Goal: Task Accomplishment & Management: Use online tool/utility

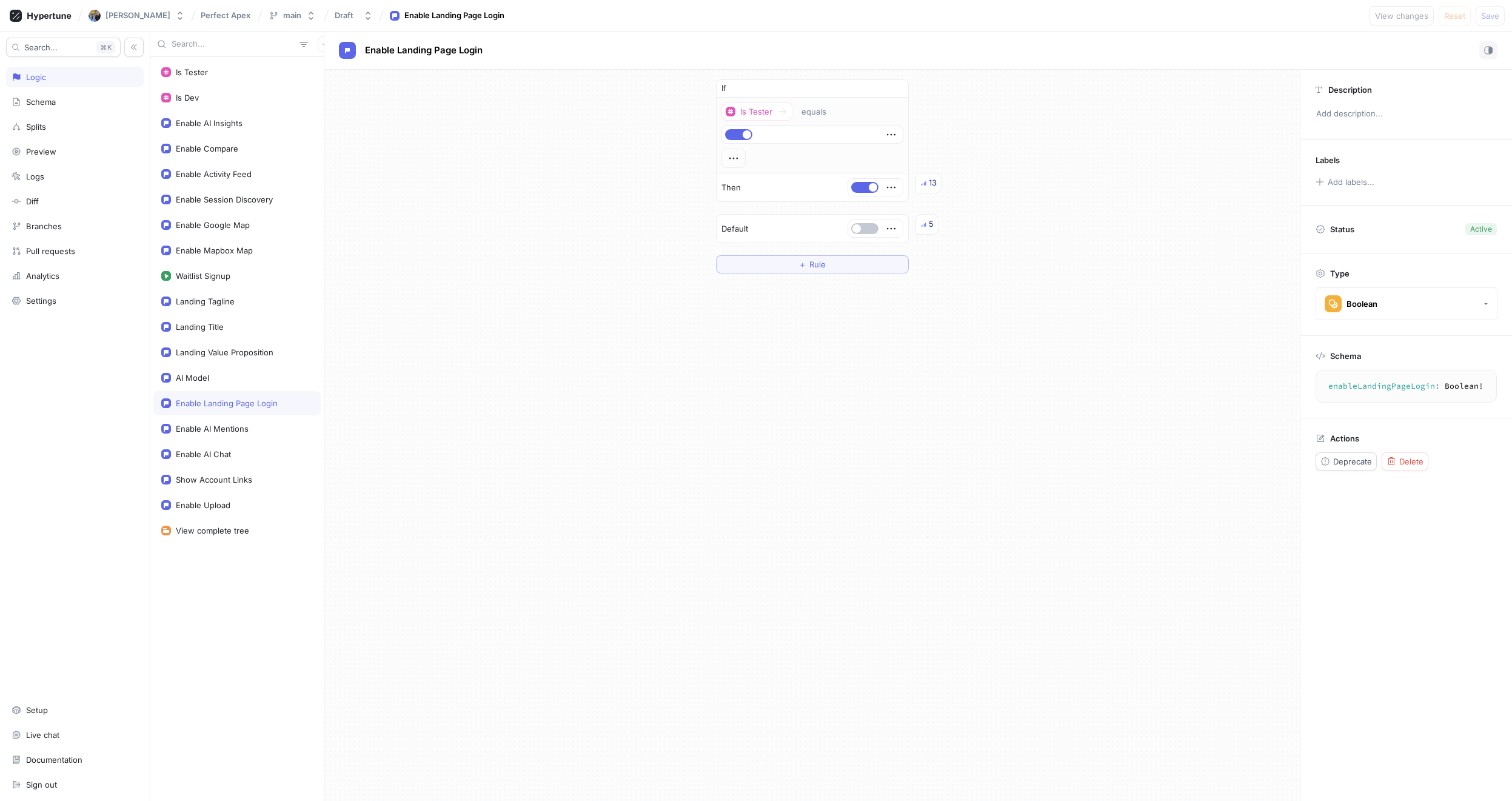
click at [223, 592] on div "Is Tester Is Dev Enable AI Insights Enable Compare Enable Activity Feed Enable …" at bounding box center [237, 428] width 173 height 743
click at [322, 46] on button "button" at bounding box center [325, 44] width 16 height 16
click at [348, 63] on div "Flag" at bounding box center [348, 68] width 72 height 21
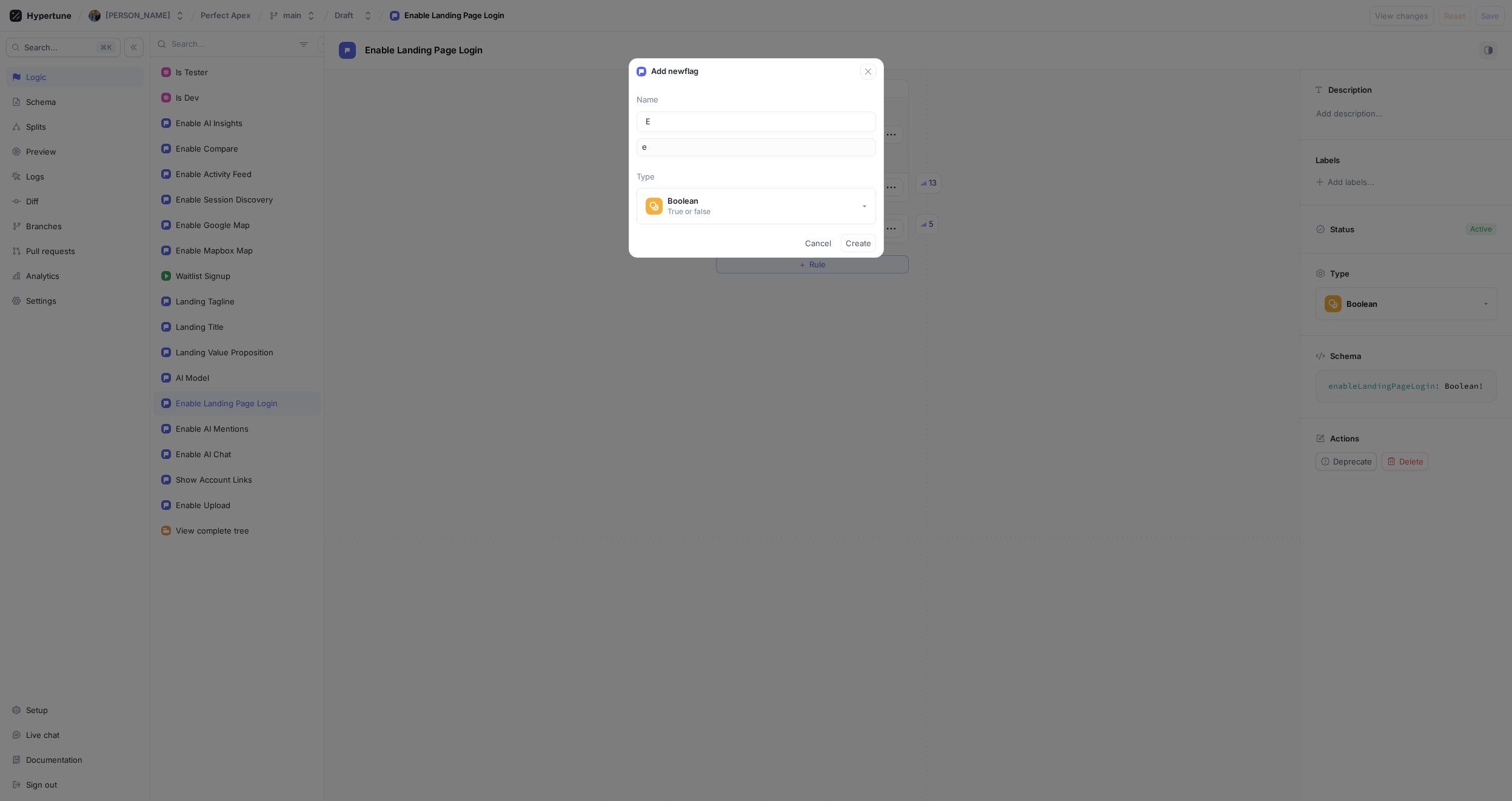
type input "En"
type input "en"
type input "Ena"
type input "ena"
type input "Enab"
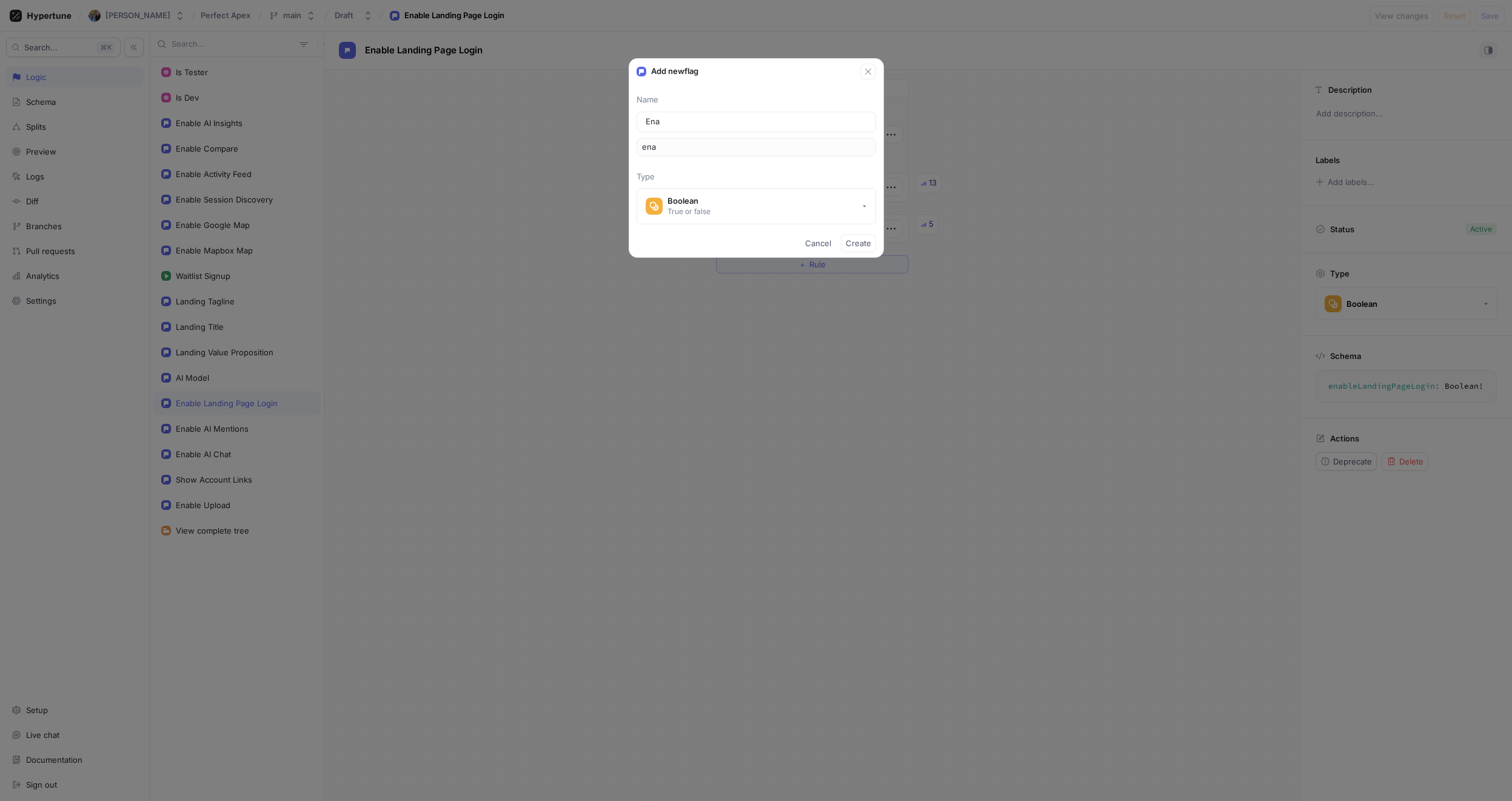
type input "enab"
type input "Enabl"
type input "enabl"
type input "Enable"
type input "enable"
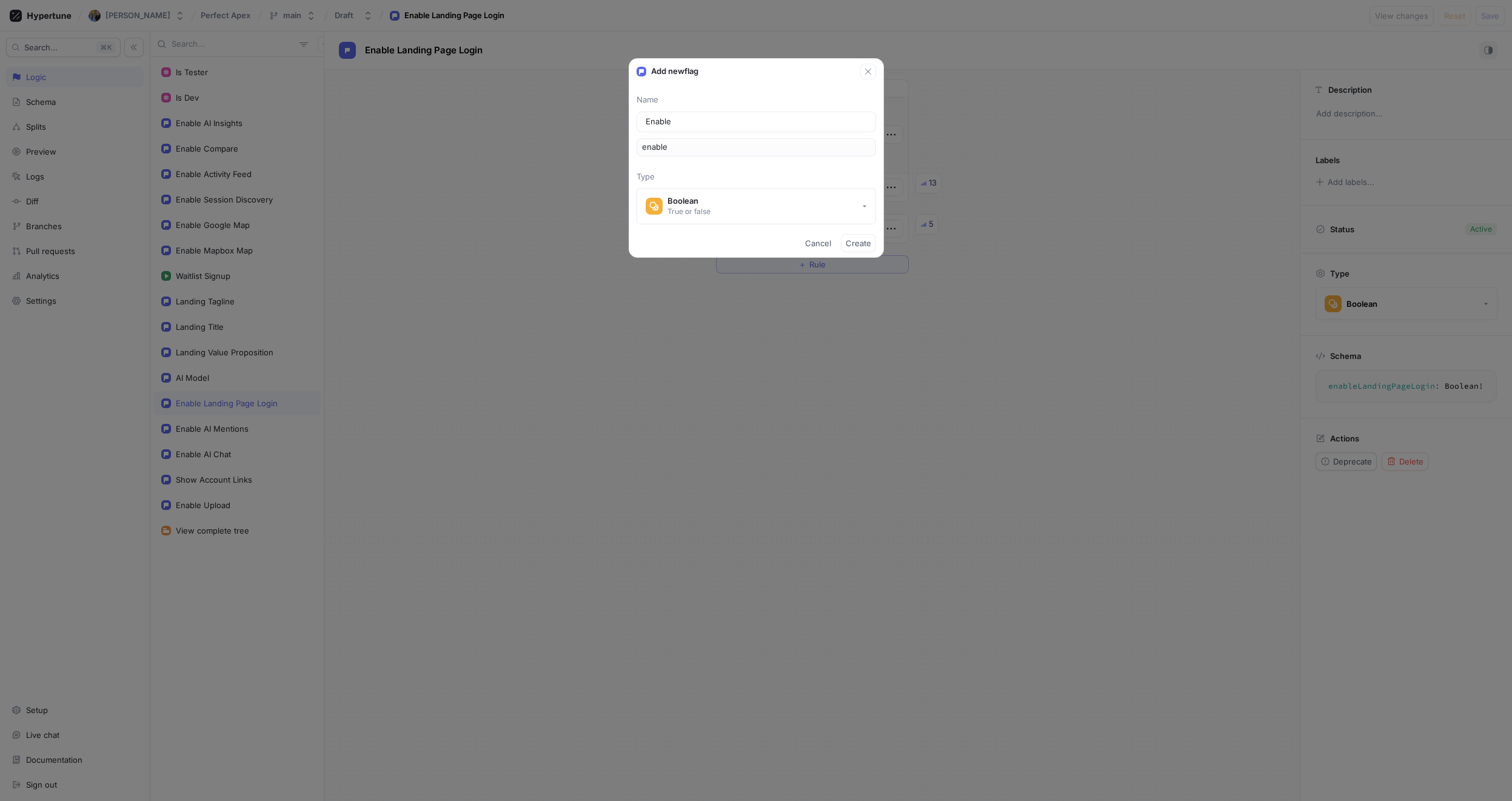
type input "Enable F"
type input "enableF"
type input "Enable Fr"
type input "enableFr"
type input "Enable Fre"
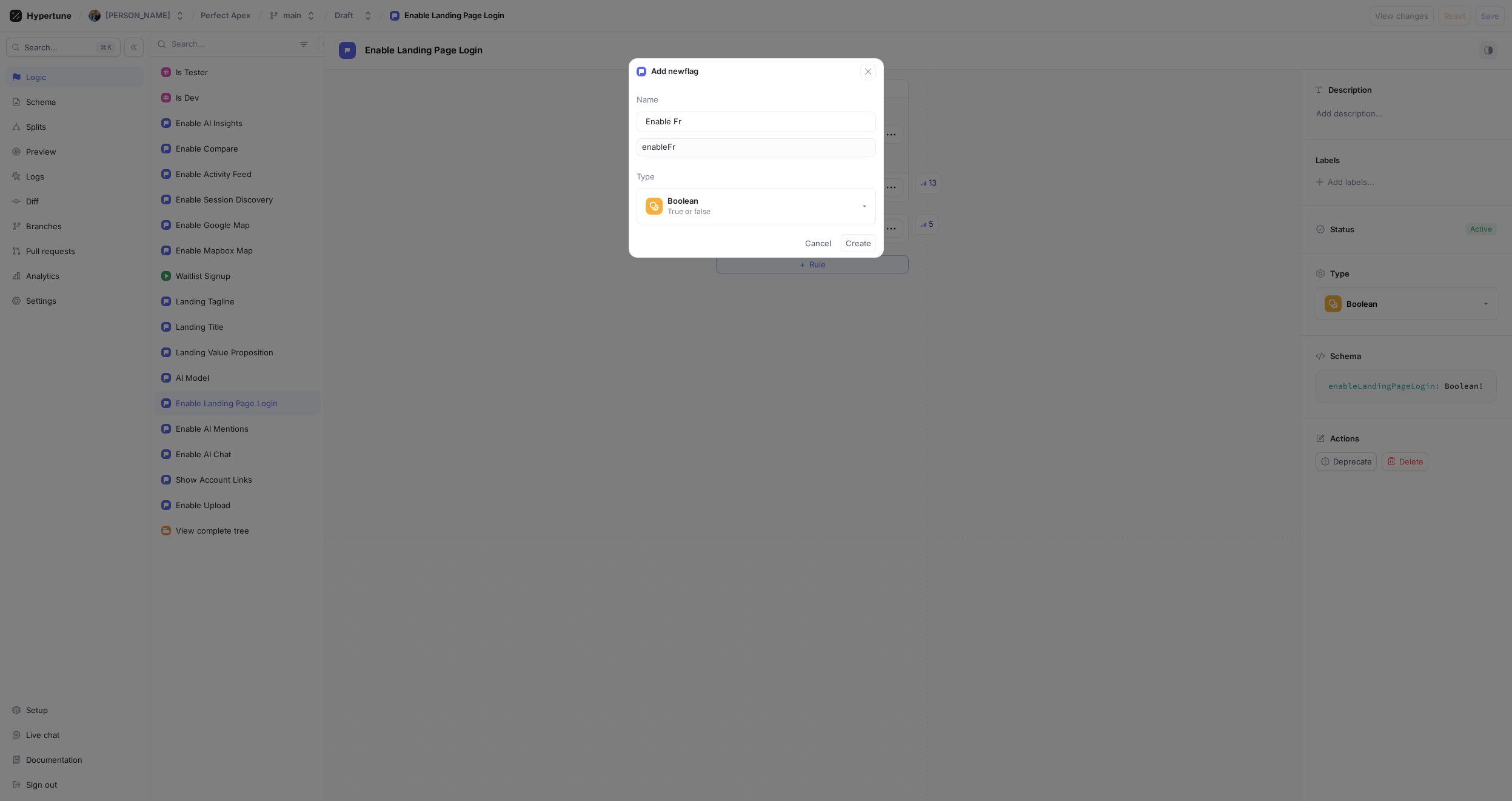
type input "enableFre"
type input "Enable Free"
type input "enableFree"
type input "Enable Free A"
type input "enableFreeA"
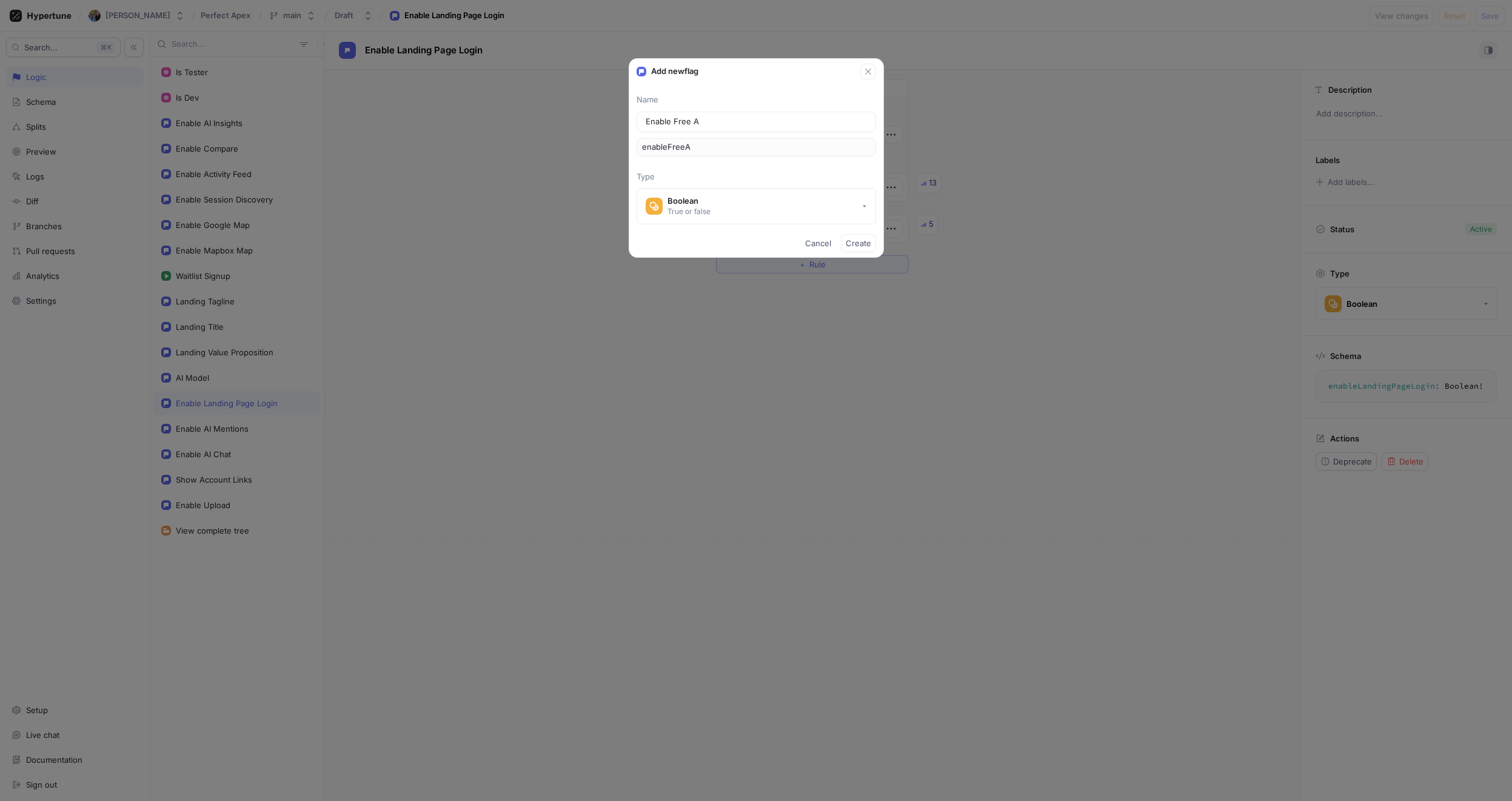
type input "Enable Free AI"
type input "enableFreeAI"
type input "Enable Free AI I"
type input "enableFreeAII"
type input "Enable Free AI In"
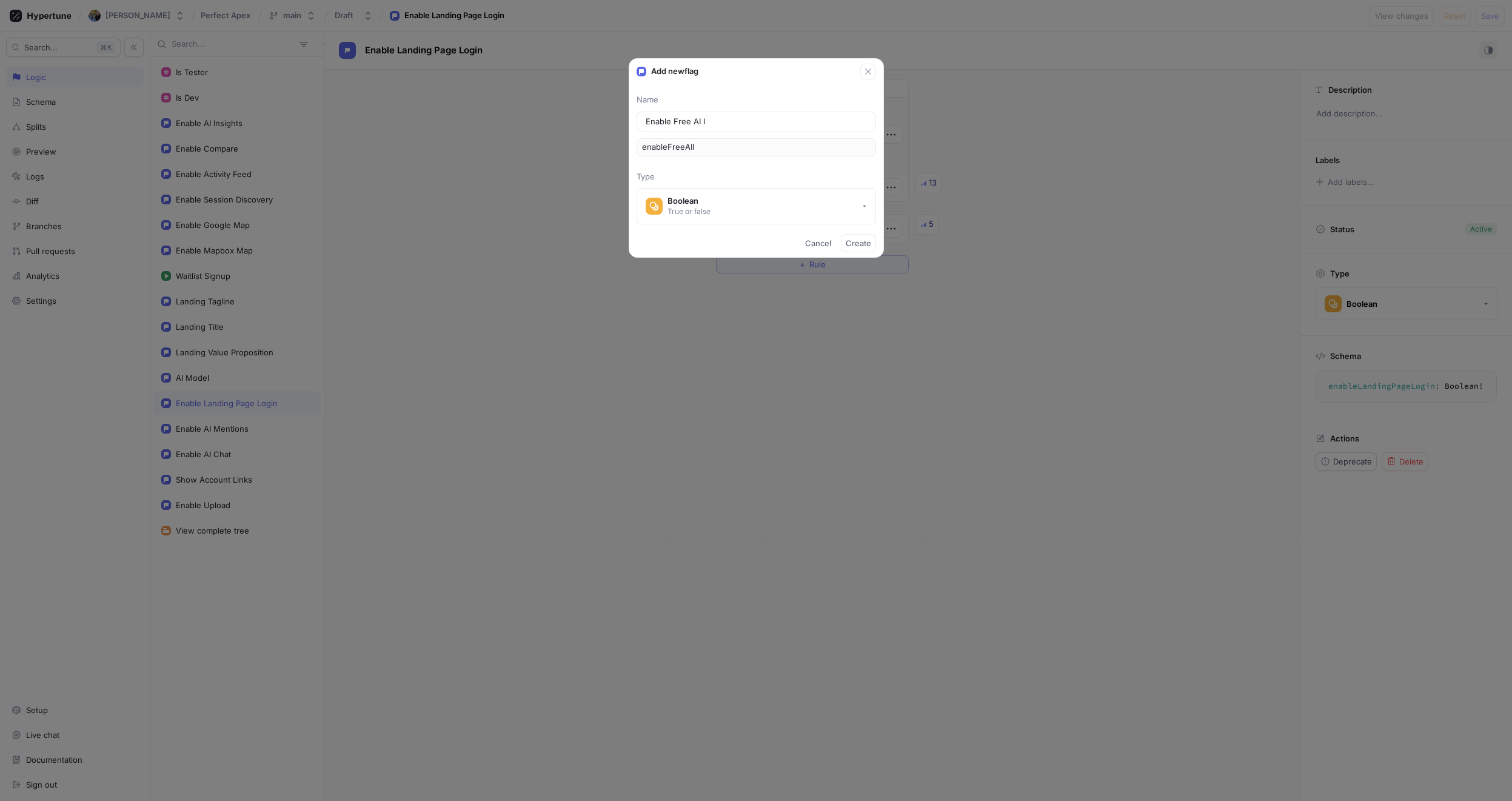
type input "enableFreeAIIn"
type input "Enable Free AI Ins"
type input "enableFreeAIIns"
type input "Enable Free AI Insi"
type input "enableFreeAIInsi"
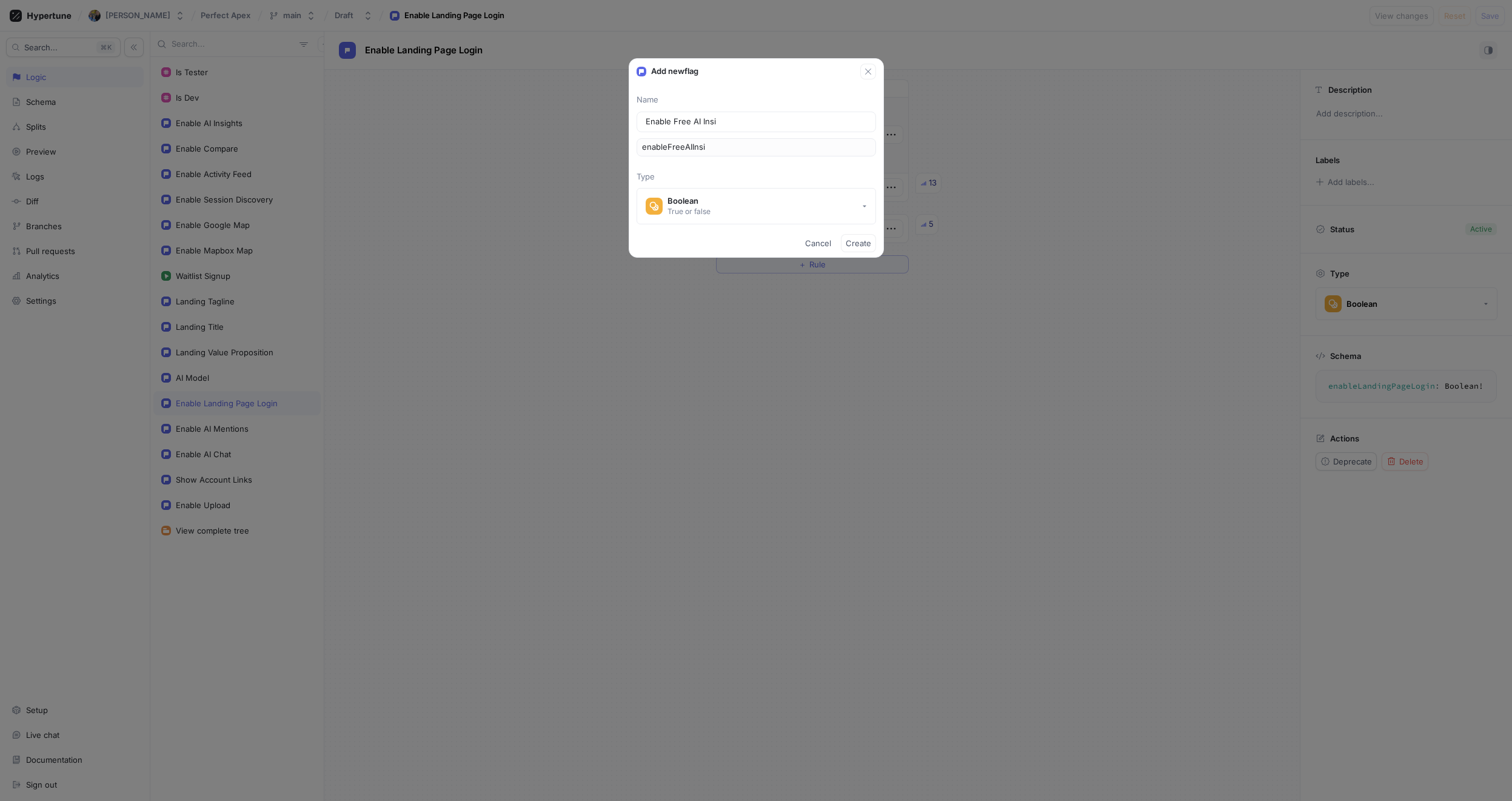
type input "Enable Free AI Insig"
type input "enableFreeAIInsig"
type input "Enable Free AI Insigh"
type input "enableFreeAIInsigh"
type input "Enable Free AI Insight"
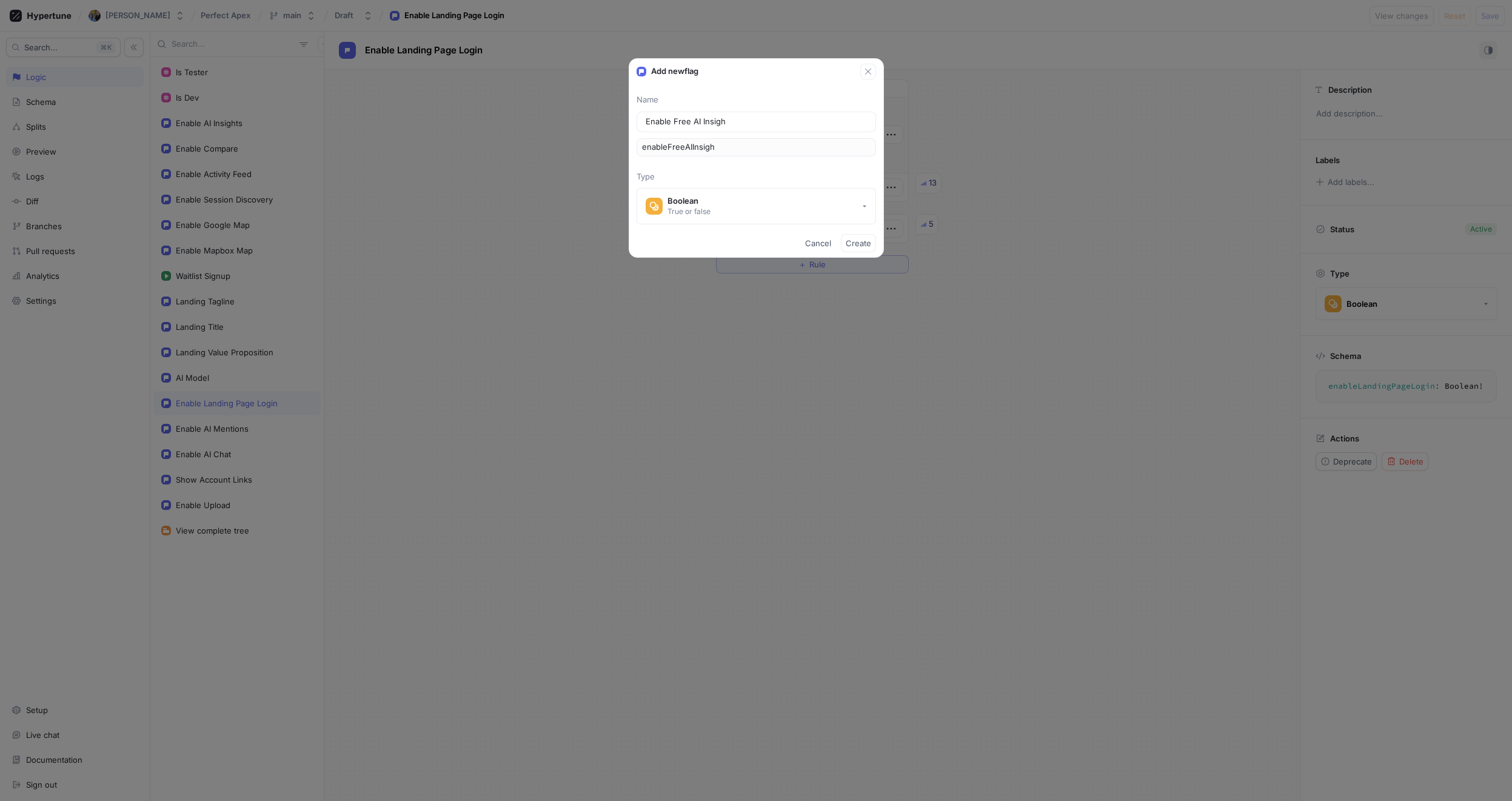
type input "enableFreeAIInsight"
type input "Enable Free AI Insights"
type input "enableFreeAIInsights"
type input "Enable Free AI Insights"
click at [863, 247] on span "Create" at bounding box center [858, 243] width 26 height 8
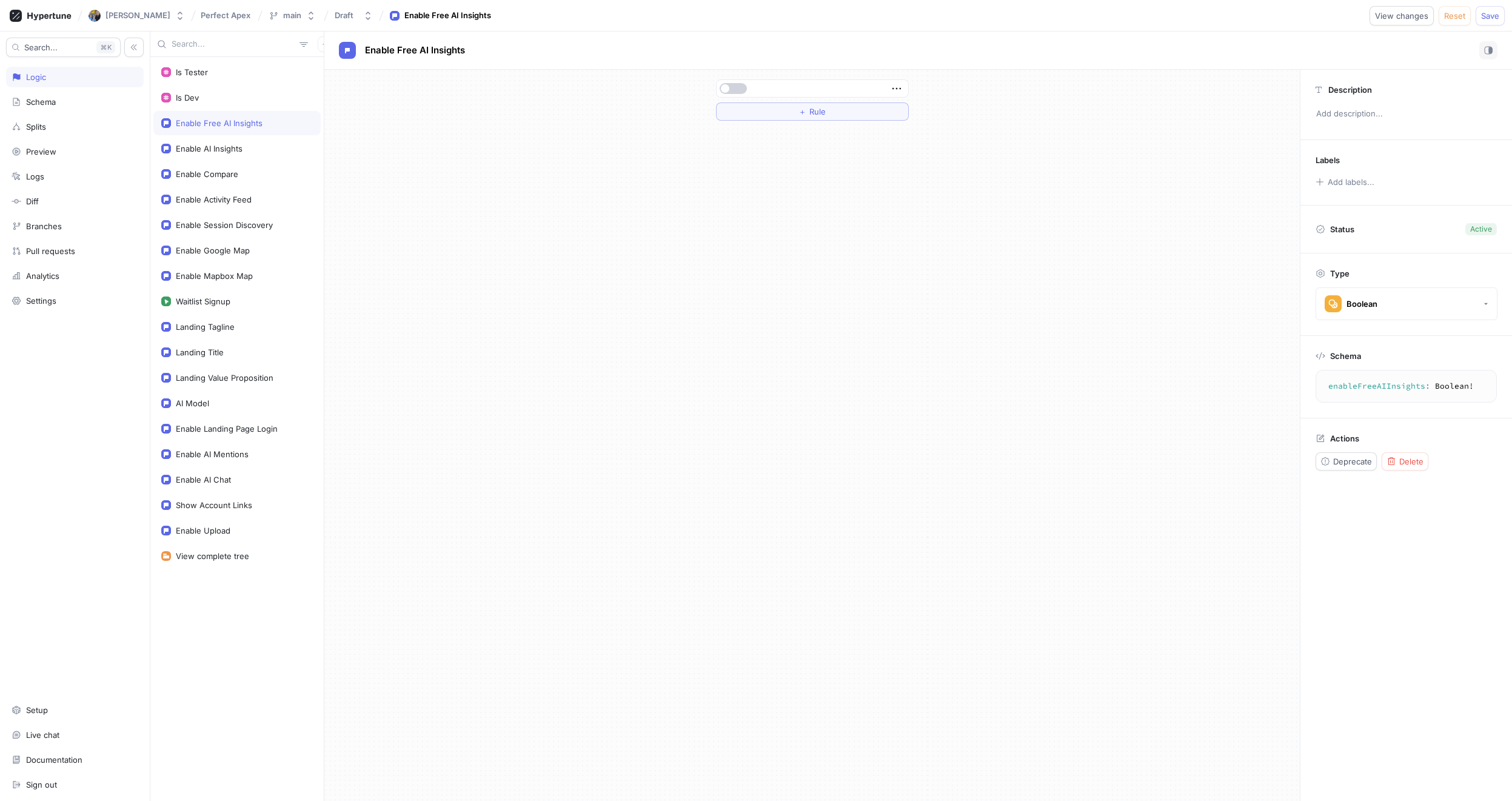
click at [730, 89] on button "button" at bounding box center [733, 89] width 27 height 11
click at [1486, 19] on span "Save" at bounding box center [1490, 16] width 18 height 8
